Goal: Check status: Check status

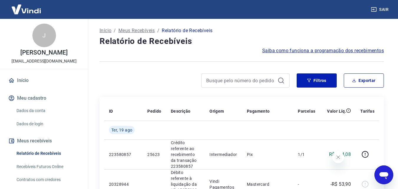
click at [335, 156] on icon "Fechar mensagem da empresa" at bounding box center [337, 156] width 5 height 5
click at [312, 84] on button "Filtros" at bounding box center [316, 80] width 40 height 14
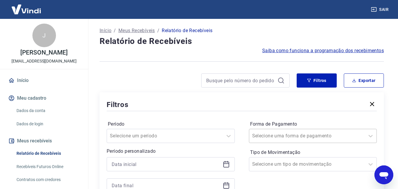
click at [288, 136] on div "Selecione uma forma de pagamento" at bounding box center [307, 135] width 116 height 11
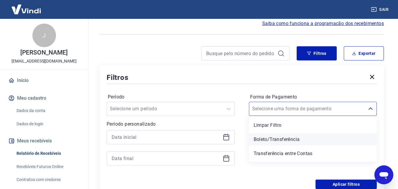
scroll to position [27, 0]
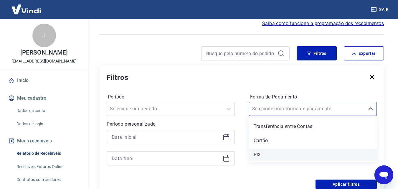
click at [271, 154] on div "PIX" at bounding box center [313, 155] width 128 height 12
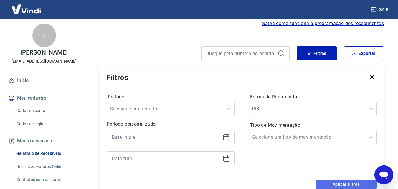
click at [334, 183] on button "Aplicar filtros" at bounding box center [345, 183] width 61 height 9
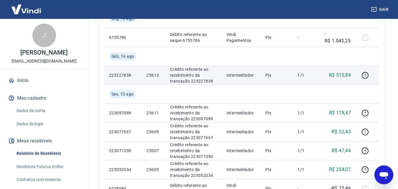
scroll to position [196, 0]
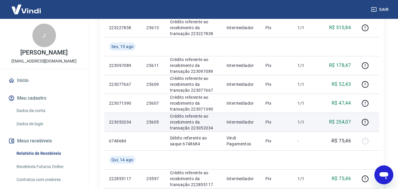
click at [148, 121] on p "25605" at bounding box center [153, 122] width 14 height 6
click at [148, 122] on p "25605" at bounding box center [153, 122] width 14 height 6
copy p "25605"
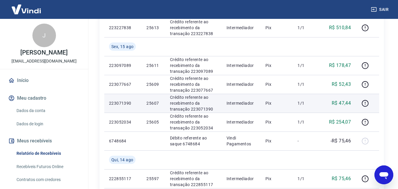
click at [152, 102] on p "25607" at bounding box center [153, 103] width 14 height 6
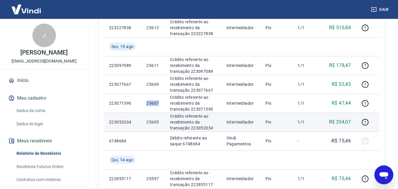
copy p "25607"
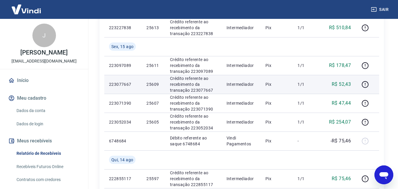
click at [153, 86] on p "25609" at bounding box center [153, 84] width 14 height 6
copy p "25609"
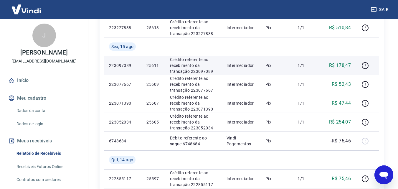
click at [150, 66] on p "25611" at bounding box center [153, 65] width 14 height 6
click at [141, 64] on td "223097089" at bounding box center [122, 65] width 37 height 19
click at [152, 63] on p "25611" at bounding box center [153, 65] width 14 height 6
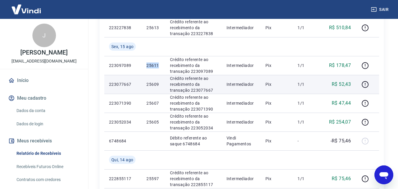
copy p "25611"
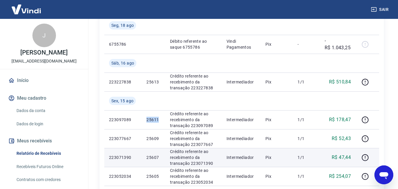
scroll to position [98, 0]
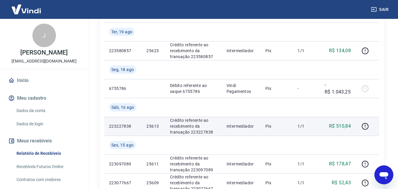
click at [152, 126] on p "25613" at bounding box center [153, 126] width 14 height 6
copy p "25613"
